Goal: Task Accomplishment & Management: Manage account settings

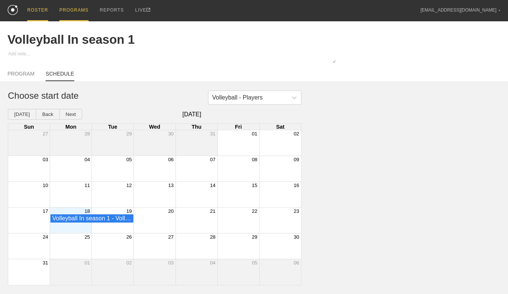
click at [40, 14] on div "ROSTER" at bounding box center [37, 10] width 21 height 21
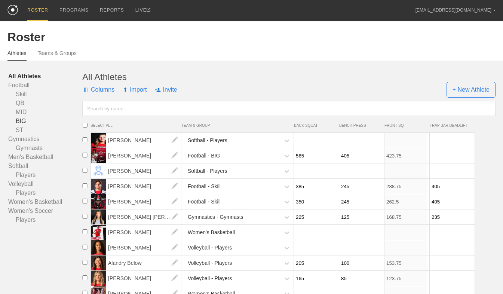
type input "185"
type input "105"
type input "138.75"
type input "225"
type input "105"
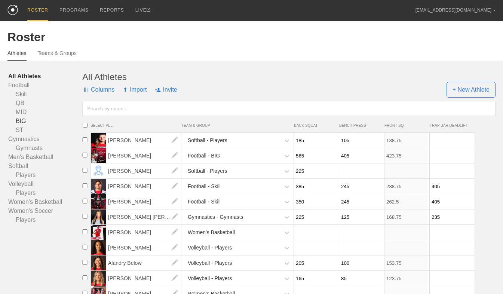
type input "168.75"
type input "245"
type input "175"
type input "183.75"
type input "195"
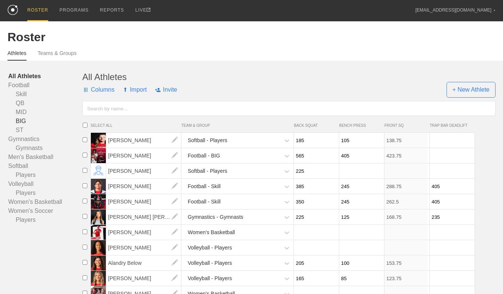
type input "125"
type input "146.25"
type input "205"
type input "110"
type input "153.75"
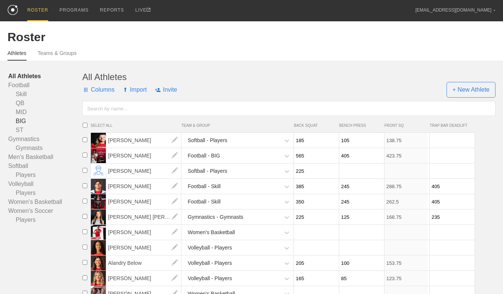
type input "115"
type input "275"
type input "150"
type input "206.25"
type input "185"
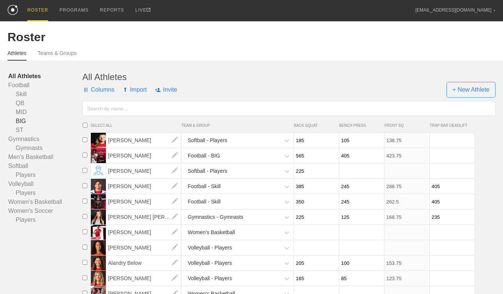
type input "114"
type input "138.75"
type input "197"
type input "135"
type input "147.75"
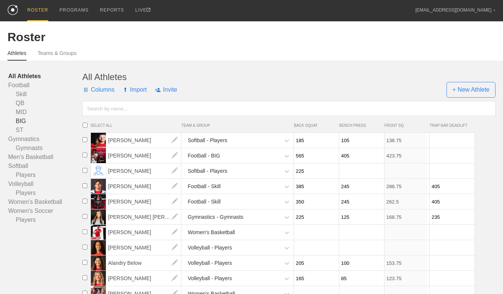
type input "215"
type input "132"
type input "161.25"
type input "164"
type input "141"
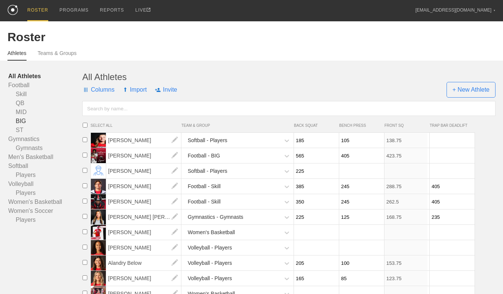
type input "123"
type input "185"
type input "110"
type input "138.75"
type input "245"
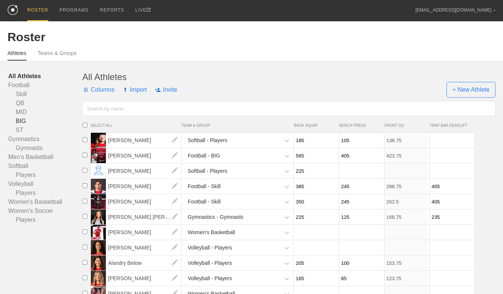
type input "104"
type input "183.75"
type input "185"
type input "95"
type input "138.75"
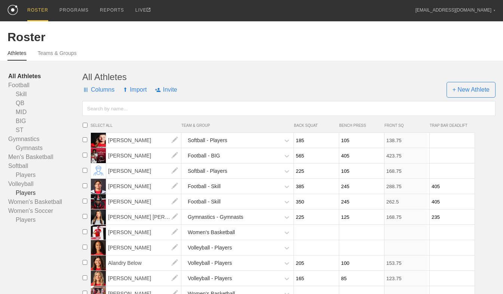
click at [27, 193] on link "Players" at bounding box center [45, 192] width 74 height 9
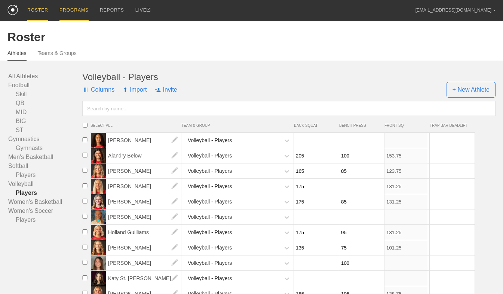
click at [69, 10] on div "PROGRAMS" at bounding box center [73, 10] width 29 height 21
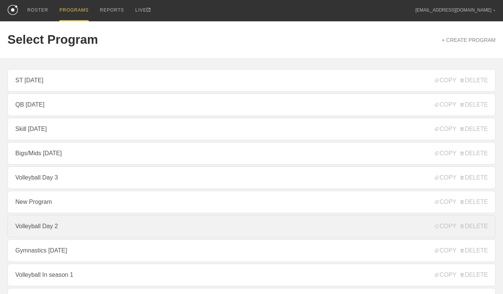
click at [76, 230] on link "Volleyball Day 2" at bounding box center [251, 226] width 488 height 22
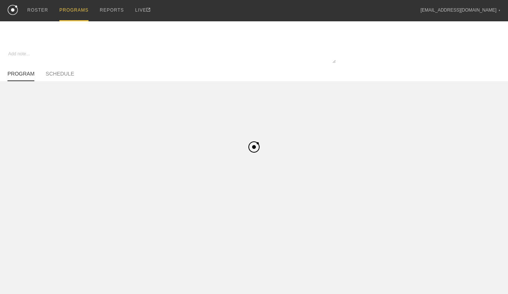
type textarea "x"
type input "Volleyball Day 2"
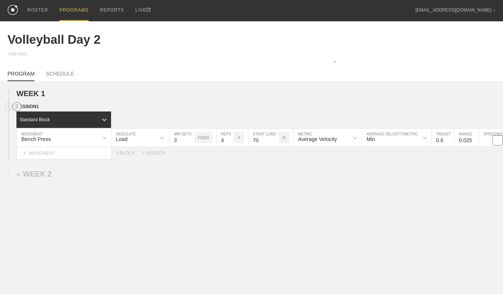
click at [17, 110] on circle at bounding box center [17, 106] width 9 height 9
click at [36, 116] on div "DUPLICATE" at bounding box center [52, 116] width 60 height 11
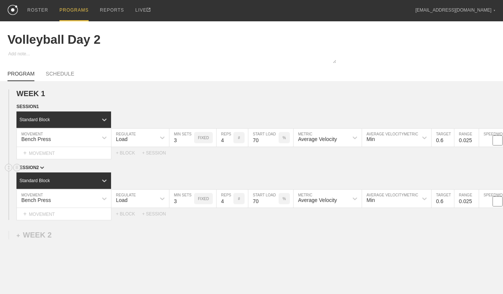
click at [41, 170] on span "SESSION 2" at bounding box center [30, 167] width 28 height 5
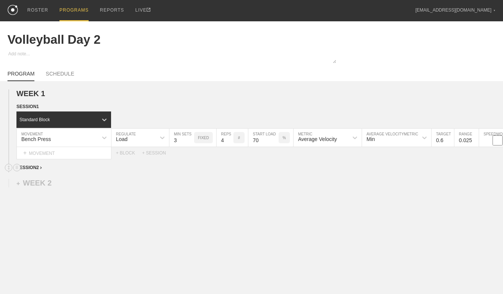
click at [41, 171] on div "SESSION 2" at bounding box center [259, 168] width 486 height 9
click at [37, 169] on span "SESSION 2" at bounding box center [28, 167] width 25 height 5
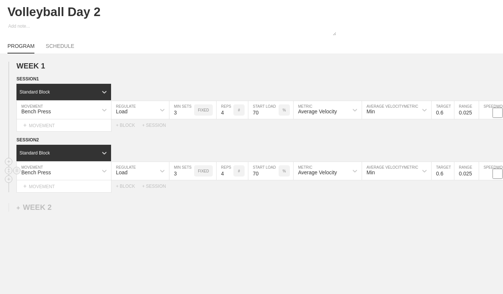
click at [68, 180] on div "Bench Press" at bounding box center [64, 171] width 94 height 18
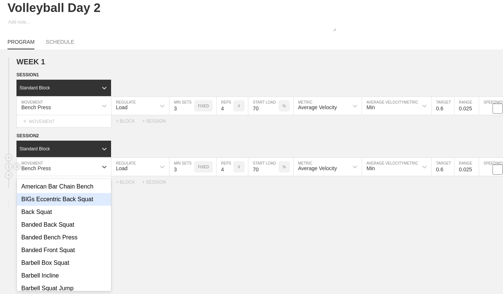
scroll to position [34, 0]
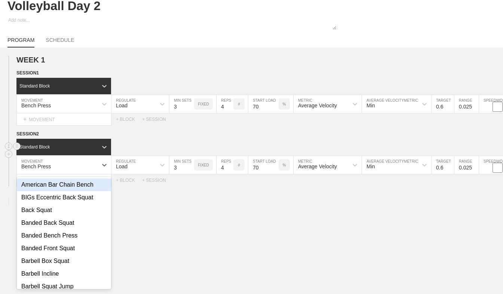
click at [125, 143] on div "Standard Block" at bounding box center [259, 147] width 486 height 16
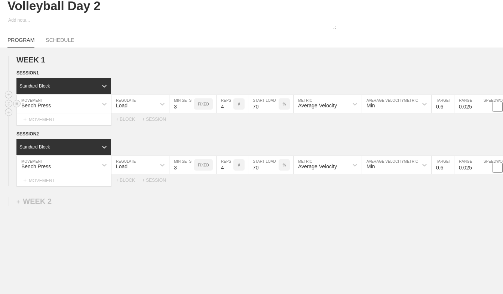
click at [49, 108] on div "Bench Press" at bounding box center [36, 105] width 30 height 6
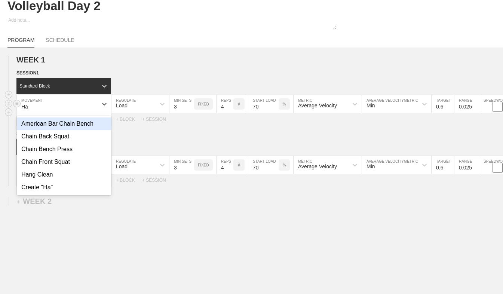
type input "[PERSON_NAME]"
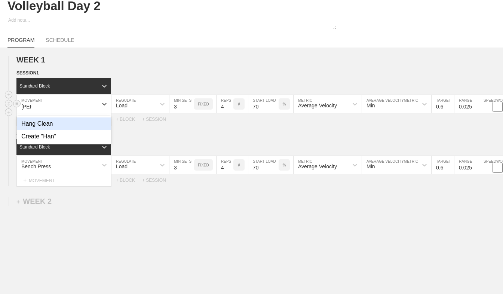
click at [53, 127] on div "Hang Clean" at bounding box center [64, 123] width 94 height 13
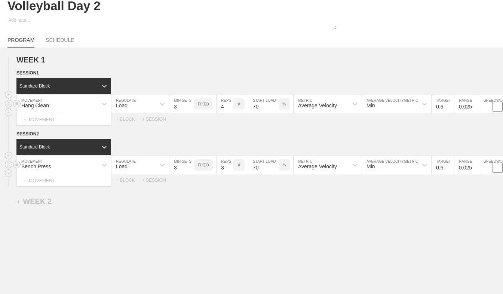
type input "3"
click at [229, 172] on input "3" at bounding box center [224, 165] width 17 height 18
click at [275, 168] on input "71" at bounding box center [263, 165] width 30 height 18
click at [275, 168] on input "72" at bounding box center [263, 165] width 30 height 18
click at [275, 168] on input "73" at bounding box center [263, 165] width 30 height 18
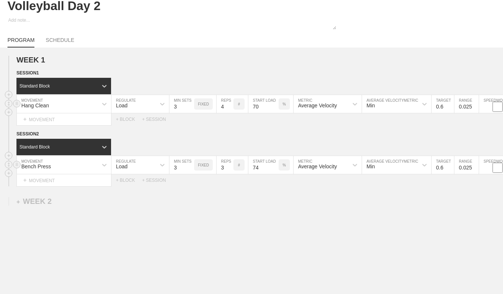
click at [275, 168] on input "74" at bounding box center [263, 165] width 30 height 18
type input "75"
click at [275, 168] on input "75" at bounding box center [263, 165] width 30 height 18
click at [327, 195] on div "WEEK 1 DUPLICATE DELETE SESSION 1 Standard Block DUPLICATE INSERT MOVEMENT AFTE…" at bounding box center [251, 182] width 503 height 270
click at [443, 169] on input "0.6" at bounding box center [442, 165] width 22 height 18
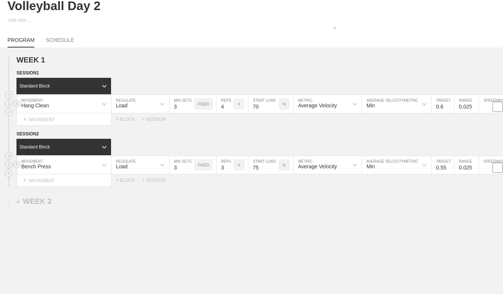
type input "0.55"
click at [469, 168] on input "0.025" at bounding box center [466, 165] width 24 height 18
type input "0.05"
click at [414, 199] on div "WEEK 1 DUPLICATE DELETE SESSION 1 Standard Block DUPLICATE INSERT MOVEMENT AFTE…" at bounding box center [251, 182] width 503 height 270
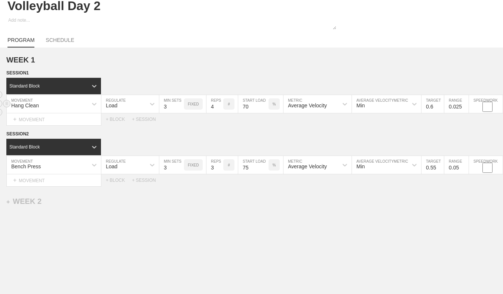
click at [457, 111] on input "0.025" at bounding box center [456, 104] width 24 height 18
type input "0.05"
click at [448, 136] on div "SESSION 2" at bounding box center [249, 134] width 486 height 9
click at [315, 108] on div "Average Velocity" at bounding box center [307, 105] width 39 height 6
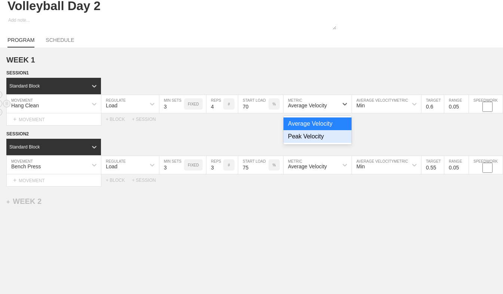
click at [309, 138] on div "Peak Velocity" at bounding box center [317, 136] width 68 height 13
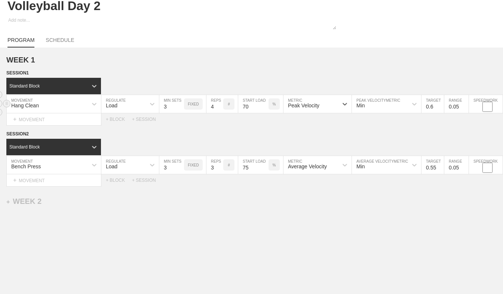
click at [371, 110] on div "Min" at bounding box center [380, 104] width 56 height 13
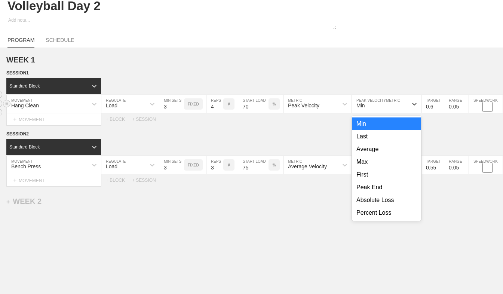
click at [394, 126] on div "Min" at bounding box center [386, 123] width 69 height 13
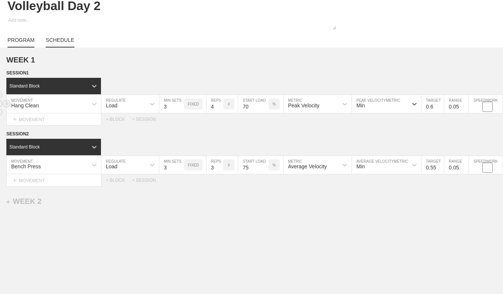
click at [62, 46] on link "SCHEDULE" at bounding box center [60, 42] width 28 height 10
type textarea "x"
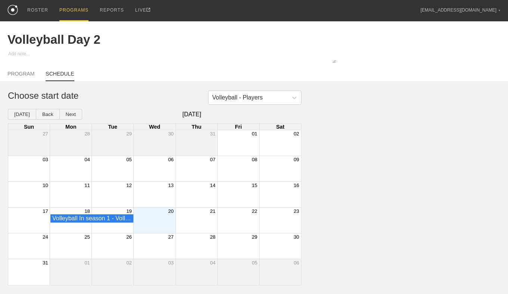
click at [152, 226] on div "Month View" at bounding box center [154, 219] width 42 height 25
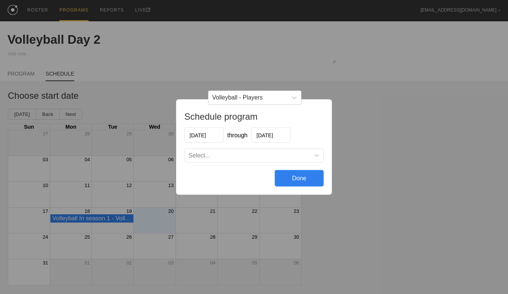
click at [268, 135] on input "[DATE]" at bounding box center [271, 134] width 39 height 15
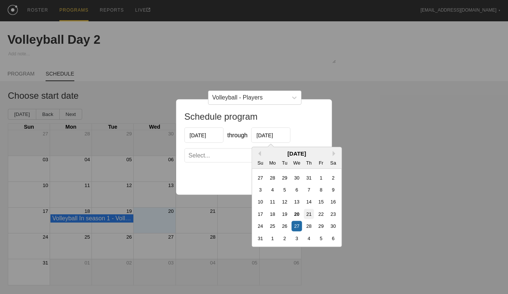
click at [308, 216] on div "21" at bounding box center [309, 214] width 10 height 10
type input "[DATE]"
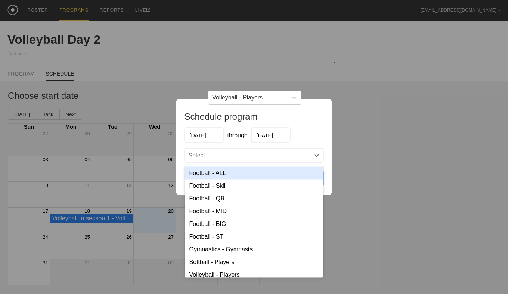
click at [282, 157] on div "Select..." at bounding box center [247, 155] width 125 height 7
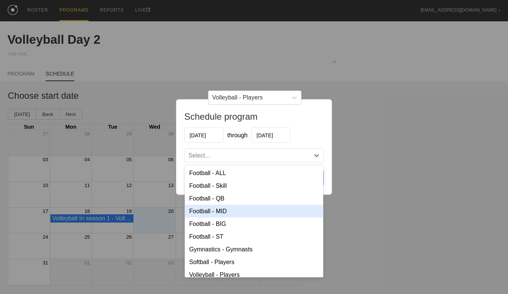
scroll to position [22, 0]
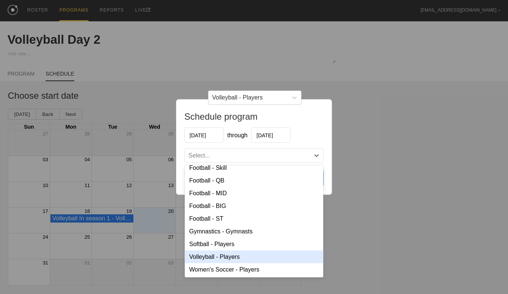
click at [258, 252] on div "Volleyball - Players" at bounding box center [254, 256] width 139 height 13
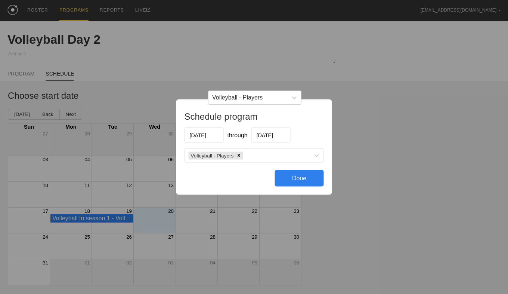
click at [297, 174] on div "Done" at bounding box center [299, 178] width 49 height 16
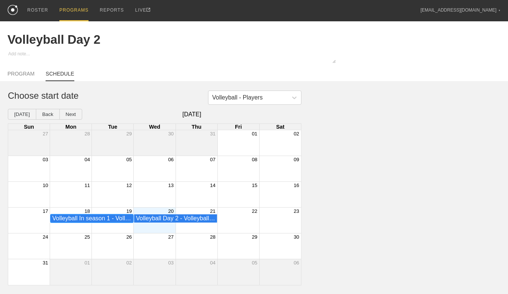
click at [106, 219] on div "Volleyball In season 1 - Volleyball - Players" at bounding box center [91, 218] width 79 height 7
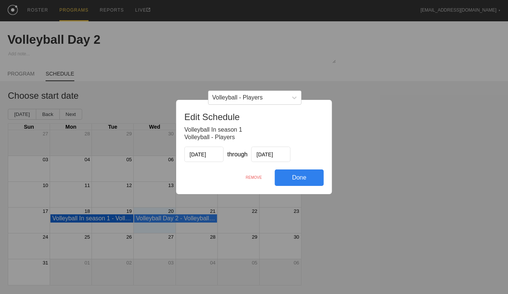
click at [262, 176] on div "REMOVE" at bounding box center [254, 177] width 42 height 16
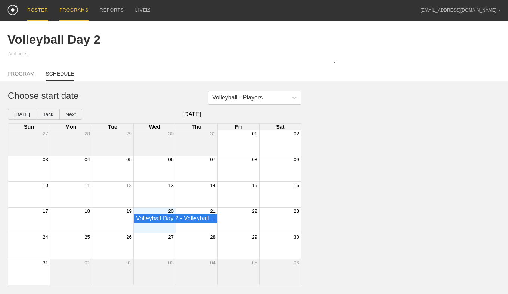
click at [32, 14] on div "ROSTER" at bounding box center [37, 10] width 21 height 21
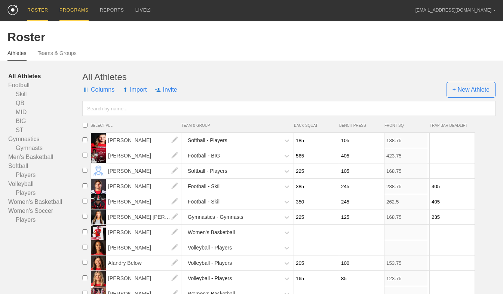
click at [62, 13] on div "PROGRAMS" at bounding box center [73, 10] width 29 height 21
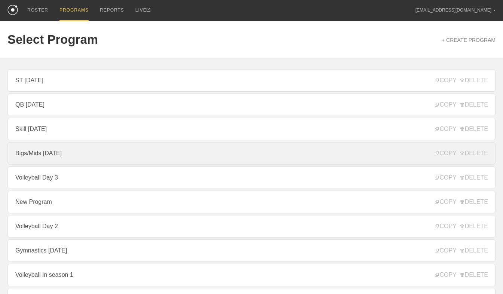
click at [100, 155] on link "Bigs/Mids [DATE]" at bounding box center [251, 153] width 488 height 22
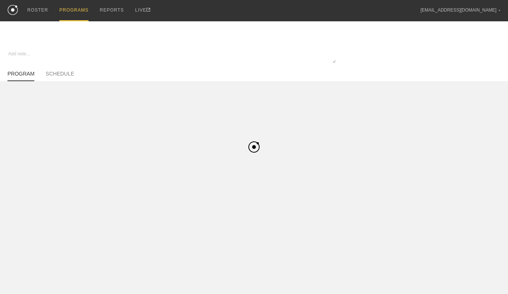
type textarea "x"
type input "Bigs/Mids [DATE]"
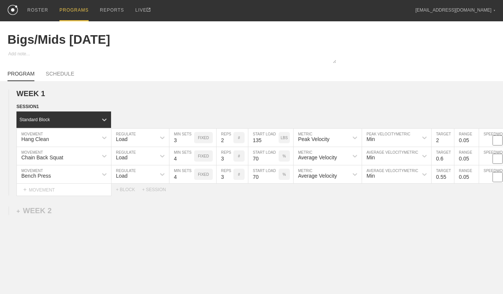
click at [66, 11] on div "PROGRAMS" at bounding box center [73, 10] width 29 height 21
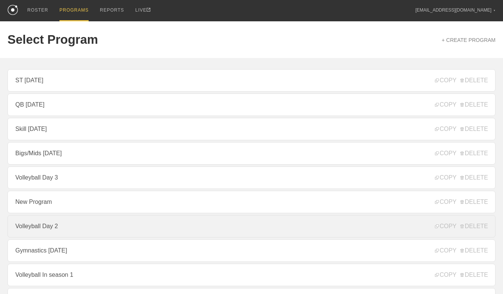
click at [65, 226] on link "Volleyball Day 2" at bounding box center [251, 226] width 488 height 22
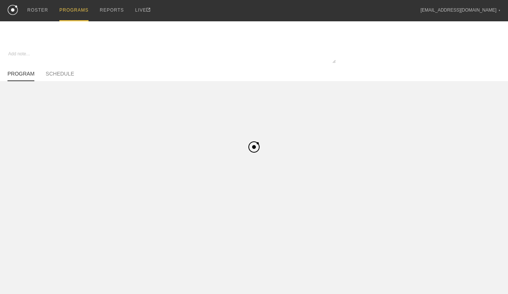
type textarea "x"
type input "Volleyball Day 2"
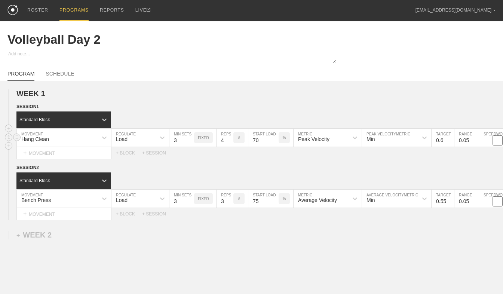
click at [444, 144] on input "0.6" at bounding box center [442, 138] width 22 height 18
type input "1.8"
click at [335, 89] on div "WEEK 1 DUPLICATE DELETE SESSION 1 Standard Block DUPLICATE INSERT MOVEMENT AFTE…" at bounding box center [251, 216] width 503 height 270
click at [65, 14] on div "PROGRAMS" at bounding box center [73, 10] width 29 height 21
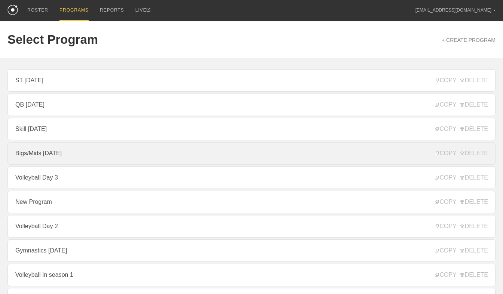
click at [87, 159] on link "Bigs/Mids [DATE]" at bounding box center [251, 153] width 488 height 22
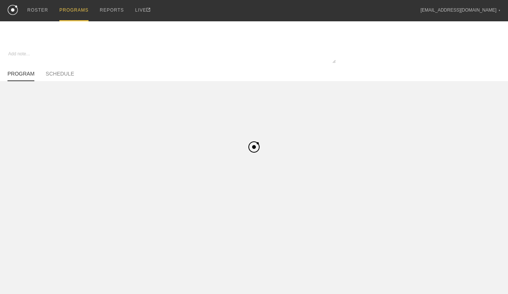
type textarea "x"
type input "Bigs/Mids [DATE]"
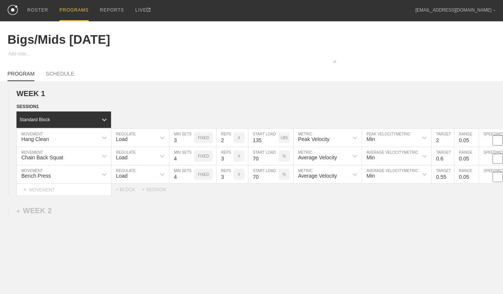
click at [62, 13] on div "PROGRAMS" at bounding box center [73, 10] width 29 height 21
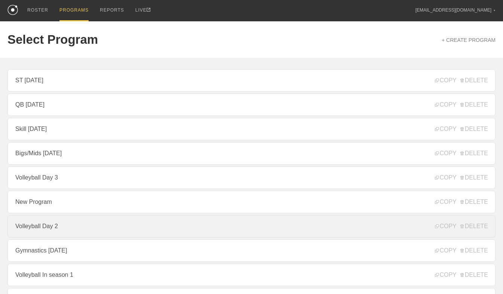
click at [53, 228] on link "Volleyball Day 2" at bounding box center [251, 226] width 488 height 22
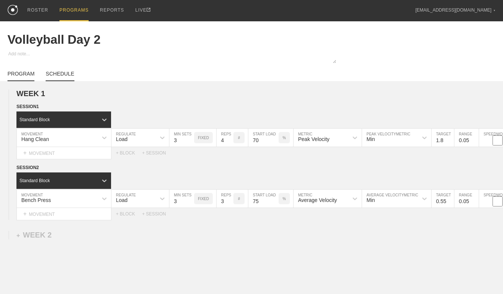
click at [66, 77] on link "SCHEDULE" at bounding box center [60, 76] width 28 height 10
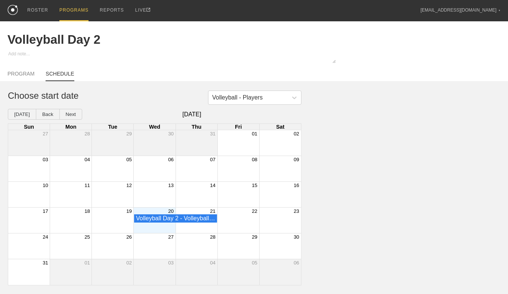
click at [363, 124] on div "Volleyball - Players Choose start date [DATE] Back Next [DATE] Sun Mon Tue Wed …" at bounding box center [254, 187] width 508 height 195
click at [37, 12] on div "ROSTER" at bounding box center [37, 10] width 21 height 21
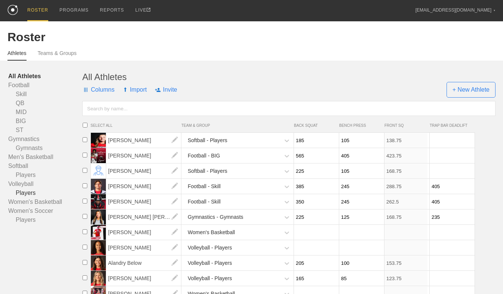
click at [26, 190] on link "Players" at bounding box center [45, 192] width 74 height 9
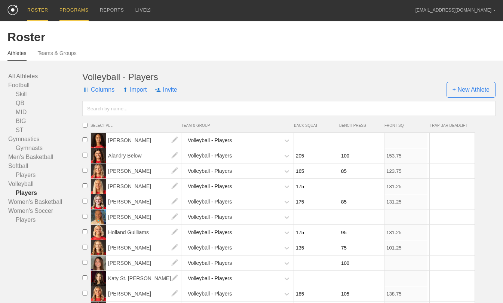
click at [77, 12] on div "PROGRAMS" at bounding box center [73, 10] width 29 height 21
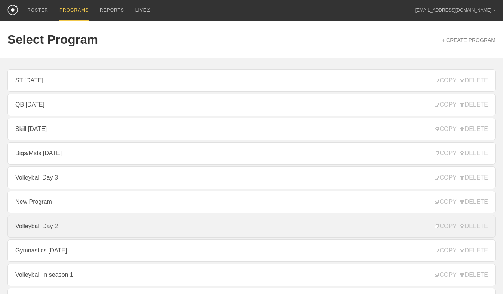
click at [79, 226] on link "Volleyball Day 2" at bounding box center [251, 226] width 488 height 22
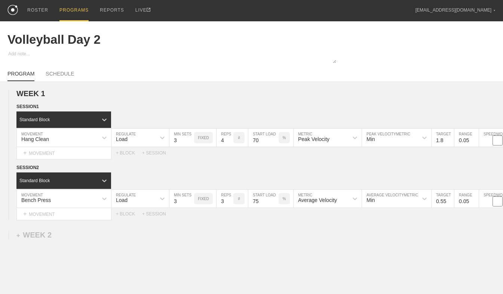
type textarea "x"
click at [41, 156] on div "+ MOVEMENT" at bounding box center [63, 153] width 95 height 12
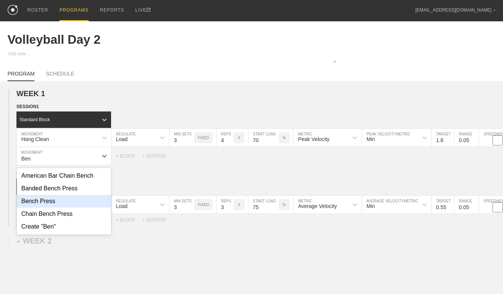
click at [53, 203] on div "Bench Press" at bounding box center [64, 201] width 94 height 13
type input "Ben"
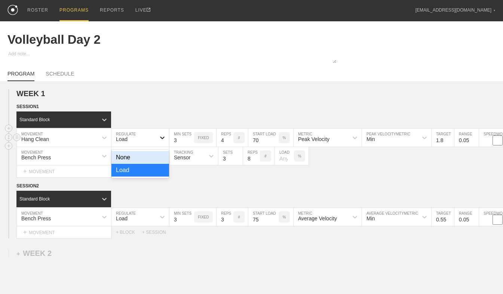
click at [162, 141] on icon at bounding box center [162, 137] width 7 height 7
click at [150, 159] on div "None" at bounding box center [140, 157] width 58 height 13
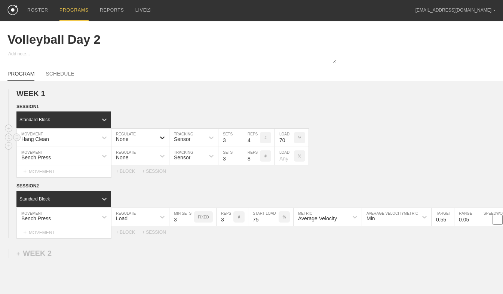
click at [163, 139] on icon at bounding box center [162, 137] width 4 height 3
click at [152, 168] on div "Load" at bounding box center [140, 170] width 58 height 13
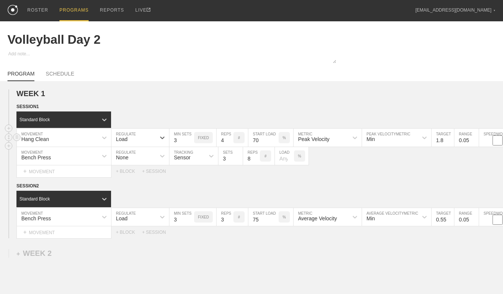
click at [283, 140] on p "%" at bounding box center [284, 138] width 3 height 4
click at [285, 140] on p "KGS" at bounding box center [284, 138] width 8 height 4
click at [259, 142] on input "70" at bounding box center [263, 138] width 30 height 18
type input "45"
click at [306, 119] on div "Standard Block" at bounding box center [259, 119] width 486 height 16
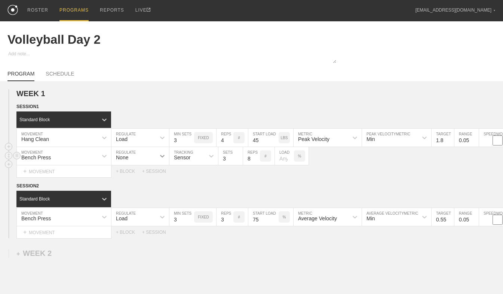
click at [162, 156] on icon at bounding box center [162, 155] width 7 height 7
click at [147, 192] on div "Load" at bounding box center [140, 188] width 58 height 13
click at [230, 161] on input "7" at bounding box center [224, 156] width 17 height 18
click at [230, 161] on input "6" at bounding box center [224, 156] width 17 height 18
click at [230, 161] on input "5" at bounding box center [224, 156] width 17 height 18
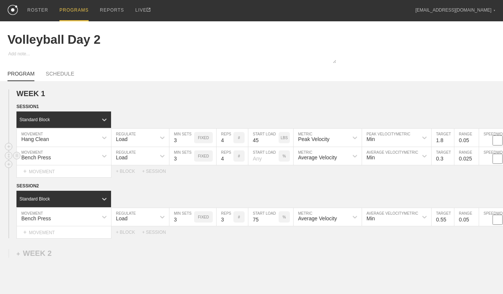
click at [230, 161] on input "4" at bounding box center [224, 156] width 17 height 18
type input "3"
click at [230, 161] on input "3" at bounding box center [224, 156] width 17 height 18
click at [267, 160] on input "number" at bounding box center [263, 156] width 30 height 18
type input "75"
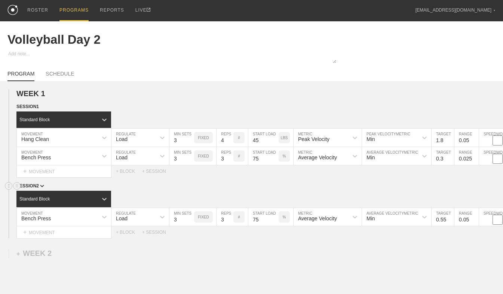
click at [262, 191] on div "SESSION 2" at bounding box center [259, 186] width 486 height 9
click at [445, 161] on input "0.3" at bounding box center [442, 156] width 22 height 18
type input "5"
type input "0.5"
click at [466, 159] on input "0.025" at bounding box center [466, 156] width 24 height 18
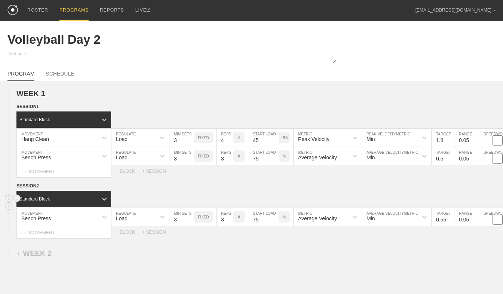
type input "0.05"
click at [425, 195] on div "Standard Block" at bounding box center [259, 199] width 486 height 16
click at [261, 141] on input "45" at bounding box center [263, 138] width 30 height 18
type input "65"
click at [249, 201] on div "Standard Block" at bounding box center [259, 199] width 486 height 16
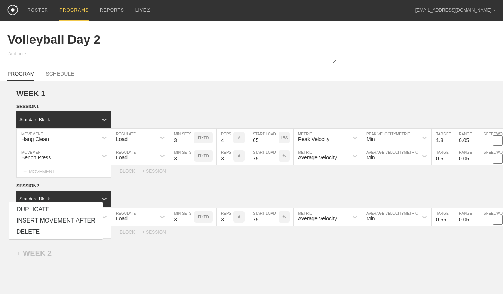
click at [28, 231] on div "DELETE" at bounding box center [56, 231] width 94 height 11
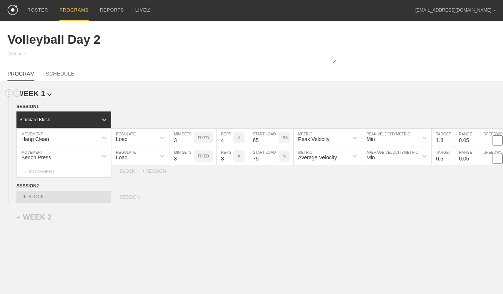
click at [220, 91] on h2 "WEEK 1" at bounding box center [259, 93] width 486 height 9
click at [58, 77] on link "SCHEDULE" at bounding box center [60, 76] width 28 height 10
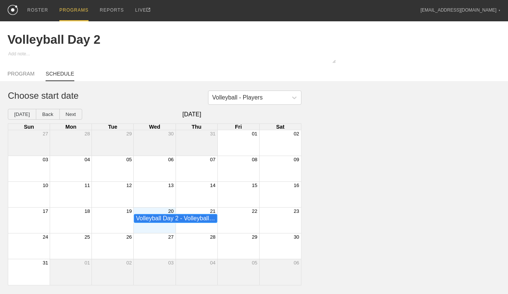
click at [167, 221] on div "Volleyball Day 2 - Volleyball - Players" at bounding box center [175, 218] width 79 height 7
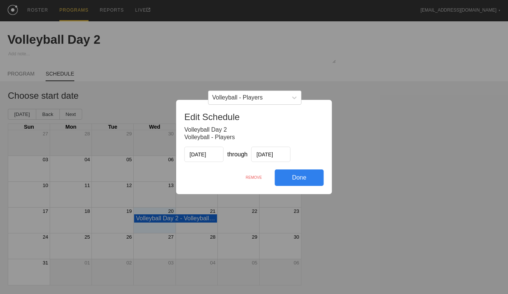
click at [290, 179] on div "Done" at bounding box center [299, 177] width 49 height 16
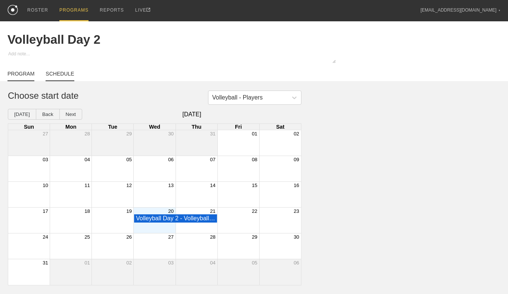
click at [24, 76] on link "PROGRAM" at bounding box center [20, 76] width 27 height 10
type textarea "x"
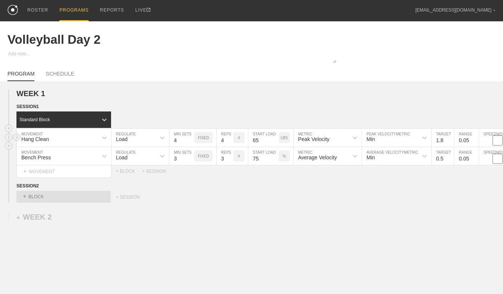
type input "4"
click at [190, 141] on input "4" at bounding box center [181, 138] width 25 height 18
type input "3"
click at [230, 143] on input "3" at bounding box center [224, 138] width 17 height 18
click at [68, 76] on link "SCHEDULE" at bounding box center [60, 76] width 28 height 10
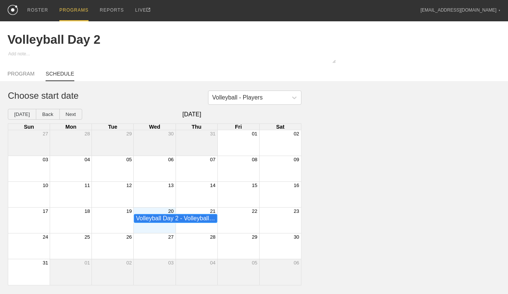
click at [176, 221] on div "Volleyball Day 2 - Volleyball - Players" at bounding box center [175, 218] width 79 height 7
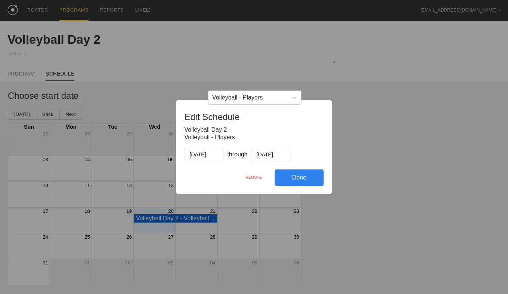
click at [287, 175] on div "Done" at bounding box center [299, 177] width 49 height 16
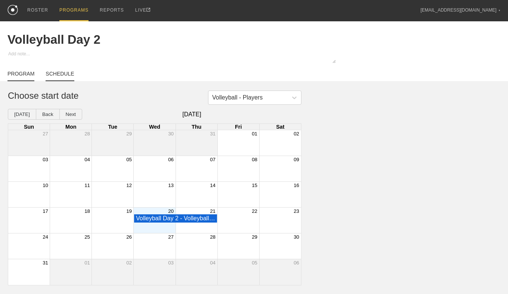
click at [17, 78] on link "PROGRAM" at bounding box center [20, 76] width 27 height 10
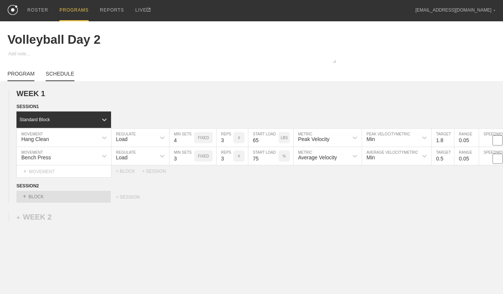
click at [56, 76] on link "SCHEDULE" at bounding box center [60, 76] width 28 height 10
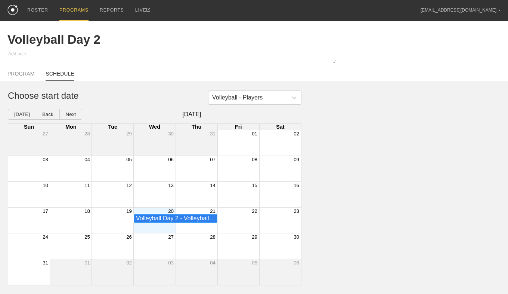
click at [161, 220] on div "Volleyball Day 2 - Volleyball - Players" at bounding box center [175, 218] width 79 height 7
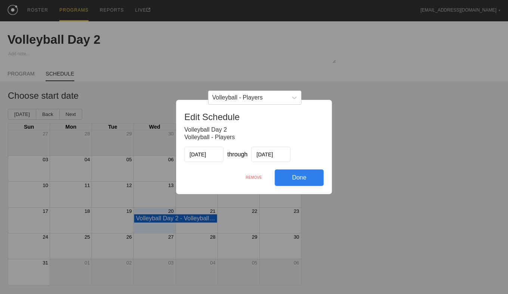
click at [257, 179] on div "REMOVE" at bounding box center [254, 177] width 42 height 16
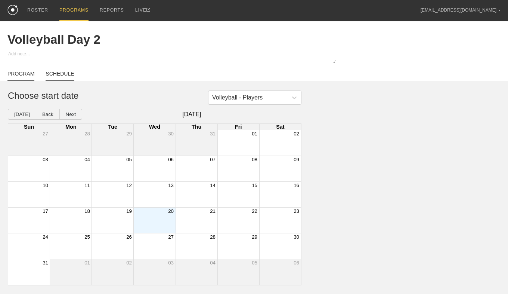
click at [19, 77] on link "PROGRAM" at bounding box center [20, 76] width 27 height 10
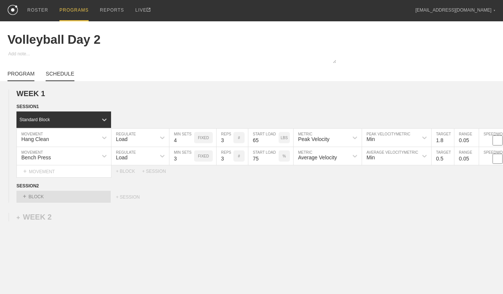
click at [52, 74] on link "SCHEDULE" at bounding box center [60, 76] width 28 height 10
type textarea "x"
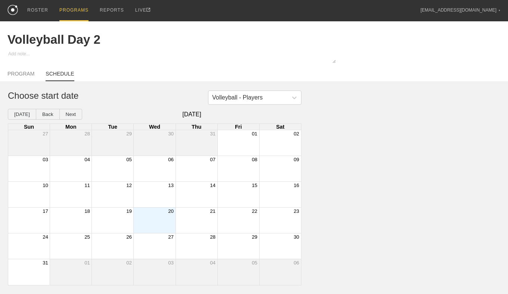
click at [150, 219] on div "Month View" at bounding box center [154, 219] width 42 height 25
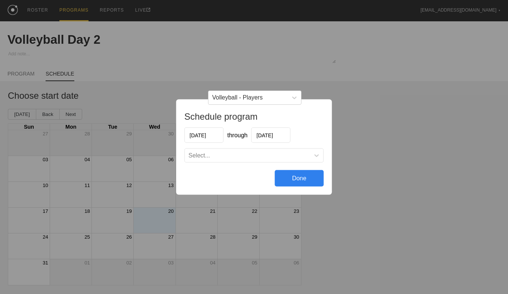
click at [261, 136] on input "[DATE]" at bounding box center [271, 134] width 39 height 15
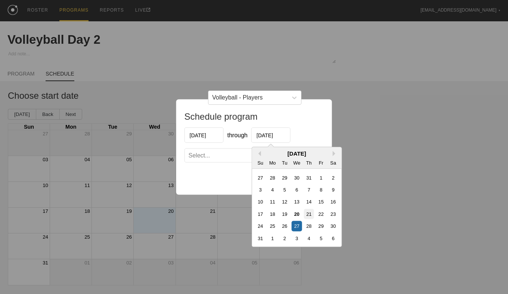
click at [308, 214] on div "21" at bounding box center [309, 214] width 10 height 10
type input "[DATE]"
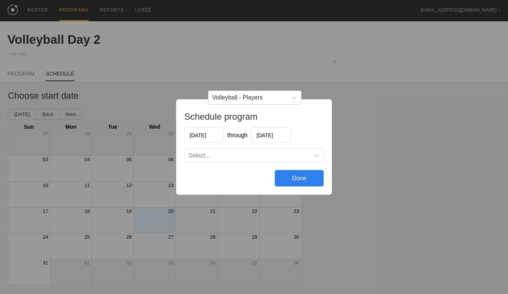
click at [261, 149] on div "Select..." at bounding box center [254, 155] width 139 height 13
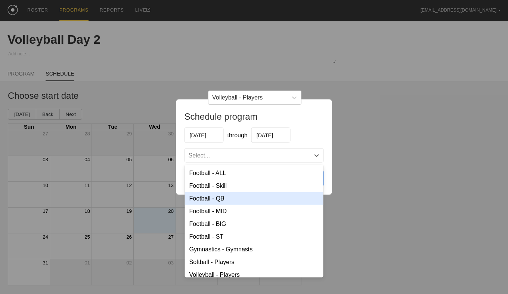
scroll to position [22, 0]
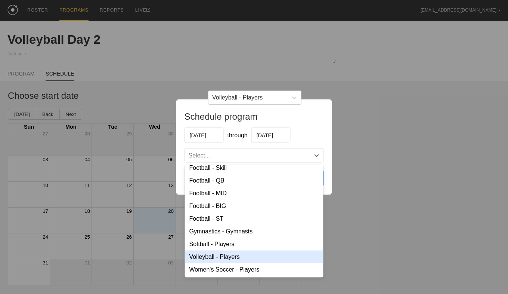
click at [244, 256] on div "Volleyball - Players" at bounding box center [254, 256] width 139 height 13
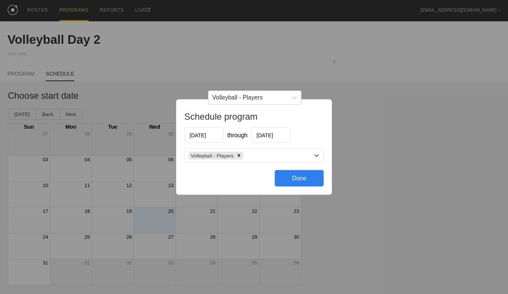
click at [293, 176] on div "Done" at bounding box center [299, 178] width 49 height 16
